Goal: Task Accomplishment & Management: Manage account settings

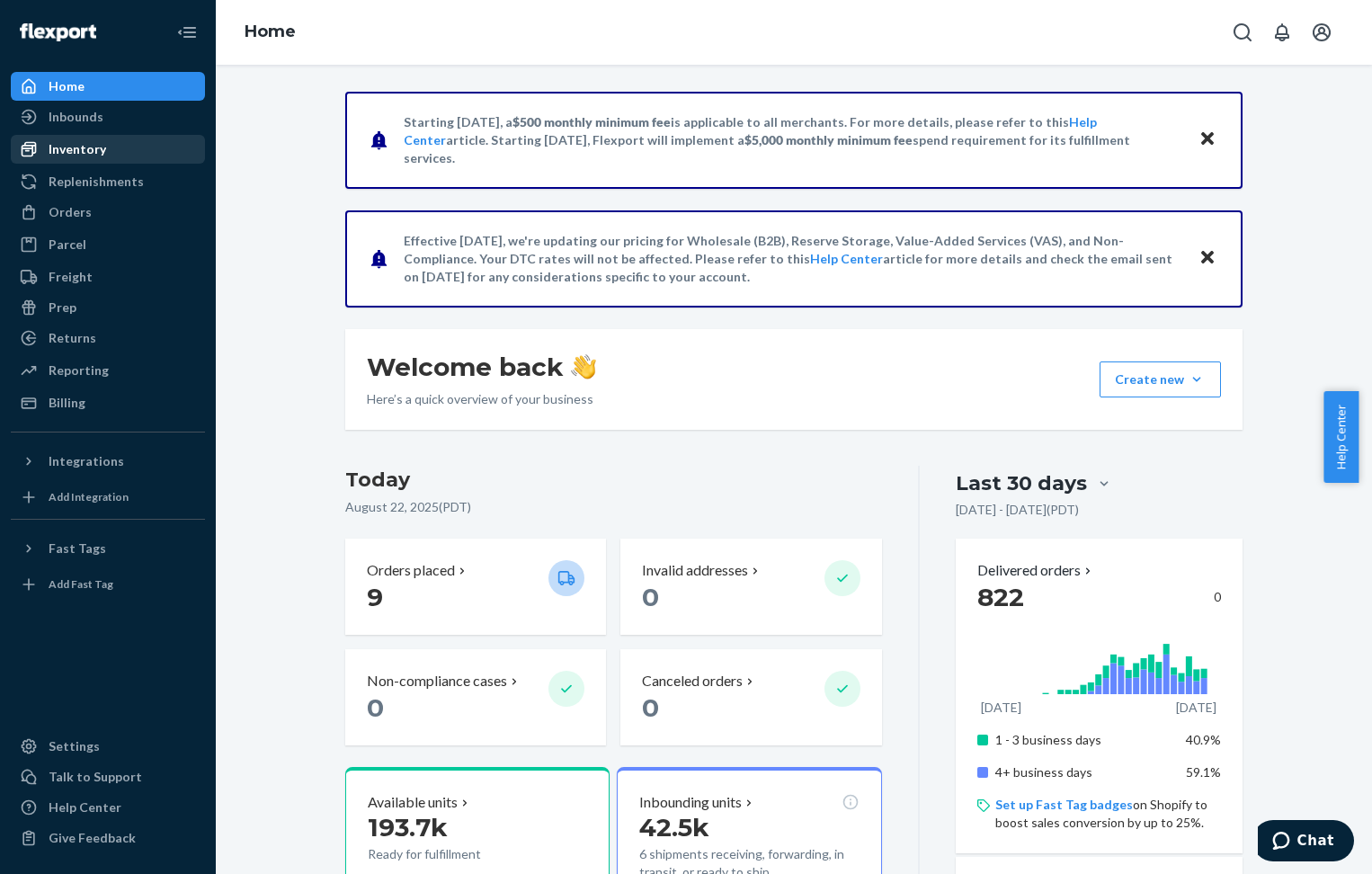
click at [82, 146] on div "Inventory" at bounding box center [78, 149] width 58 height 18
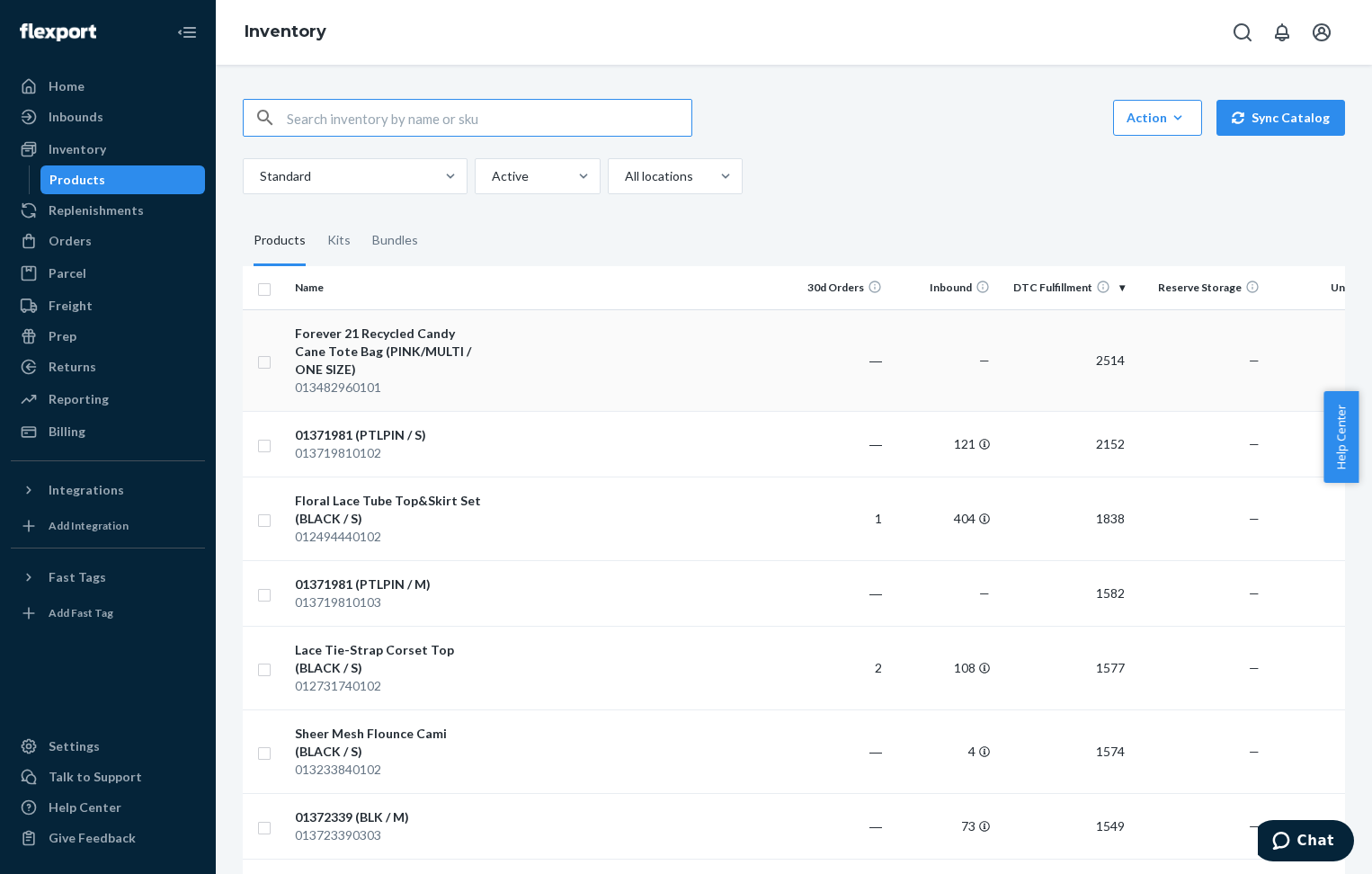
click at [395, 344] on div "Forever 21 Recycled Candy Cane Tote Bag (PINK/MULTI / ONE SIZE)" at bounding box center [389, 352] width 188 height 54
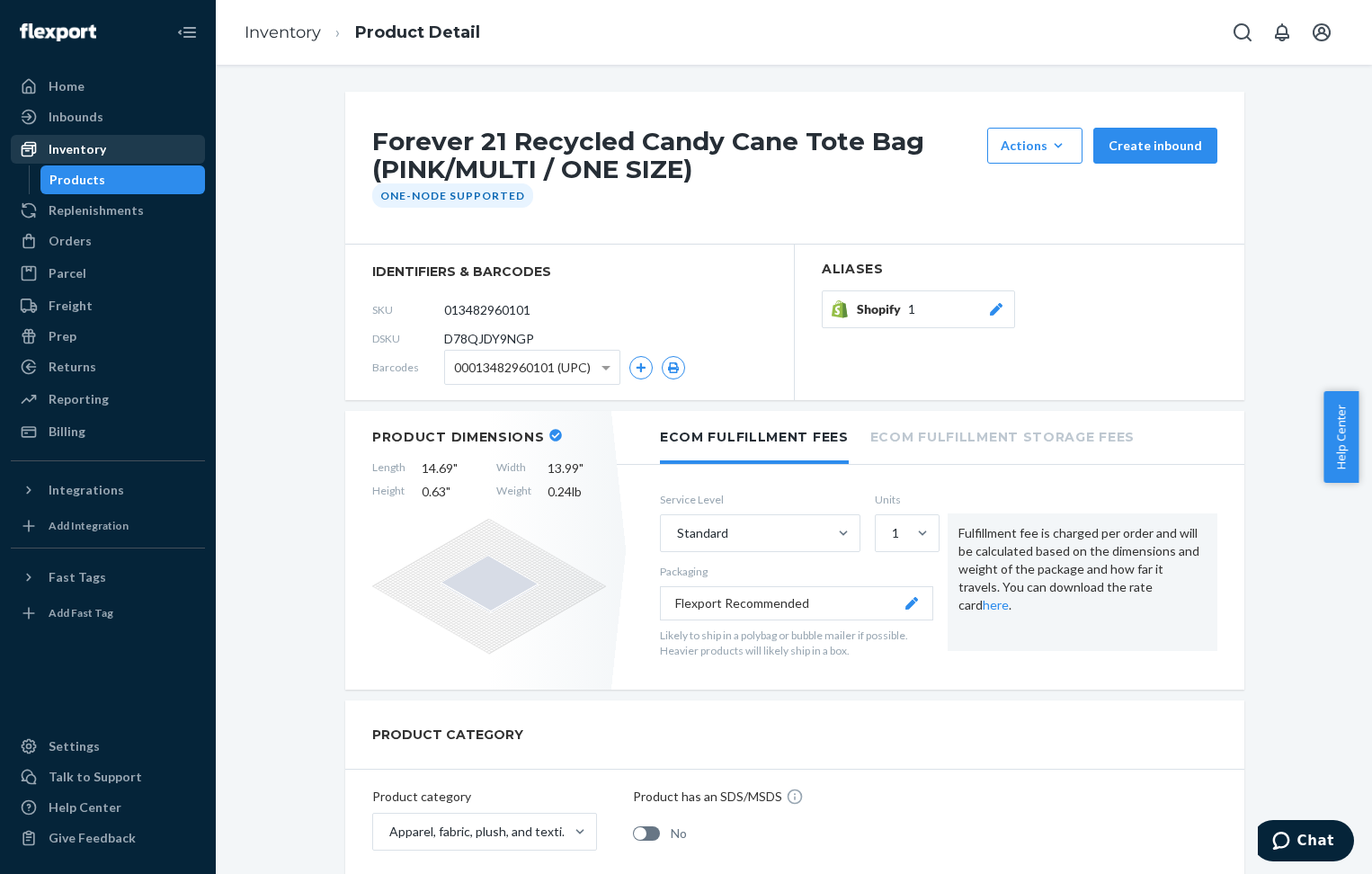
click at [80, 146] on div "Inventory" at bounding box center [78, 149] width 58 height 18
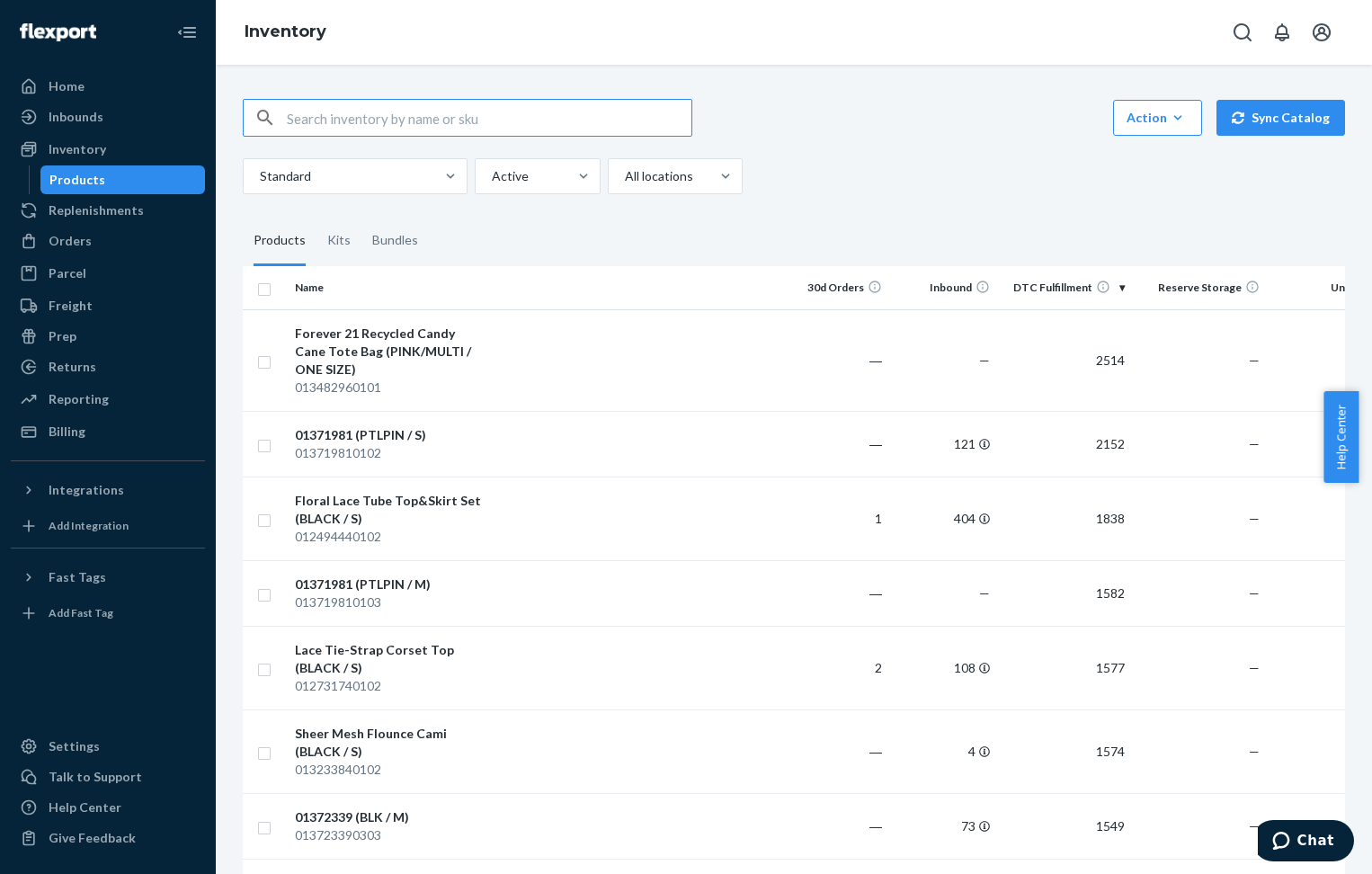
click at [512, 122] on input "text" at bounding box center [489, 117] width 405 height 36
type input "004868130104"
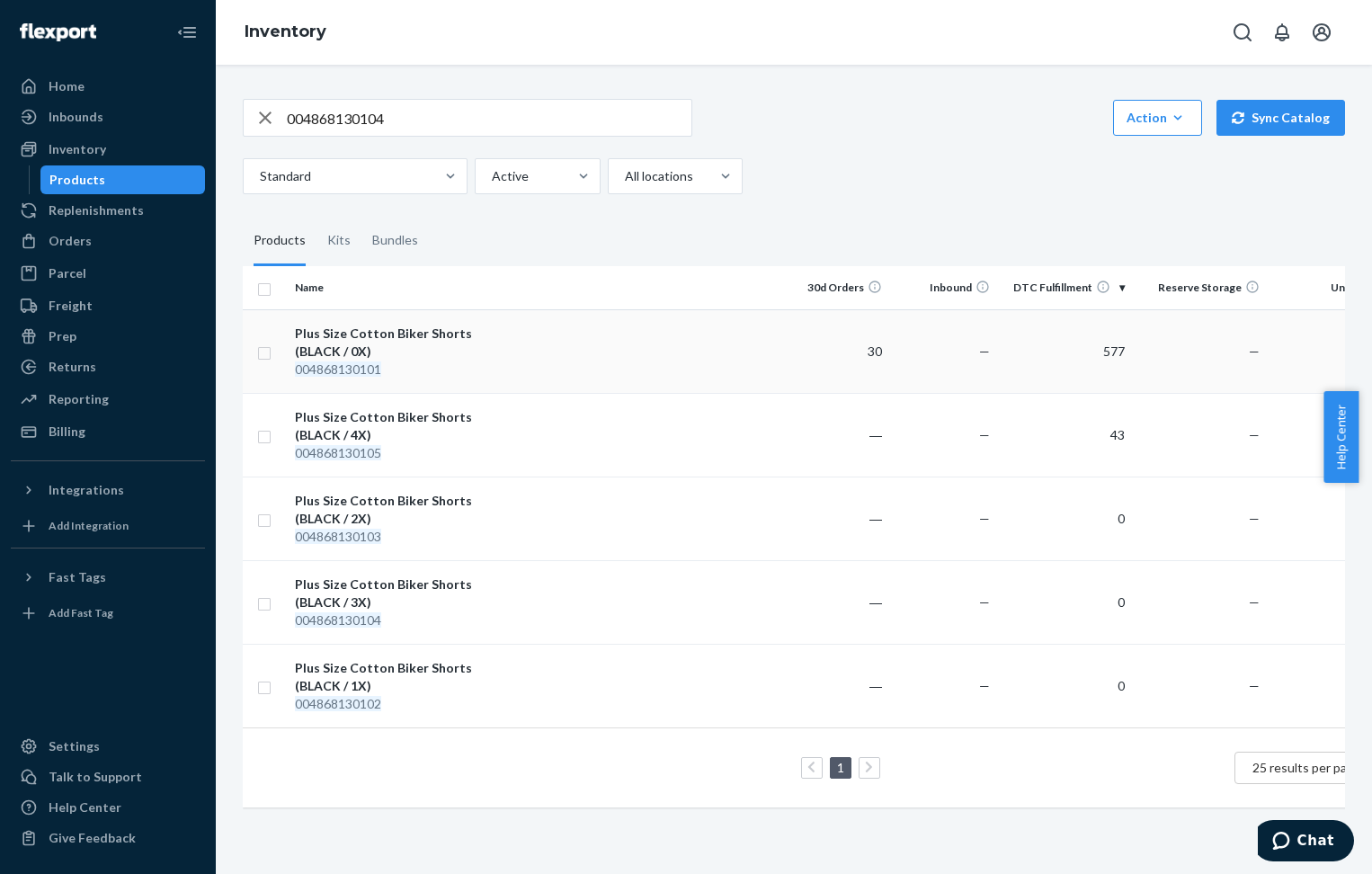
click at [420, 333] on div "Plus Size Cotton Biker Shorts (BLACK / 0X)" at bounding box center [389, 343] width 188 height 36
